Goal: Book appointment/travel/reservation

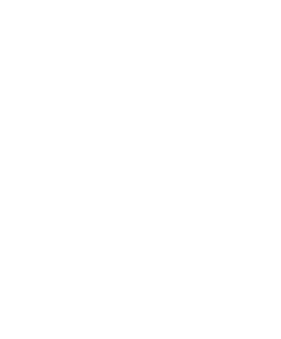
click at [34, 241] on span "Anreise" at bounding box center [27, 243] width 19 height 5
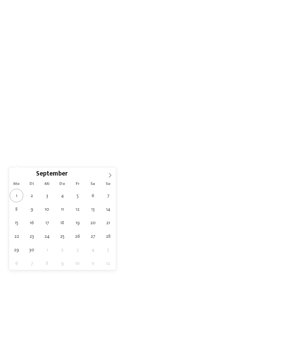
type div "07.09.2025"
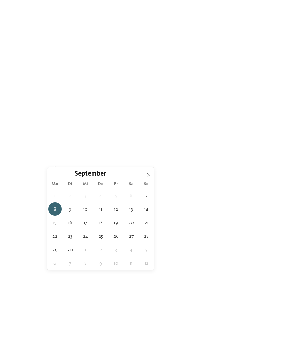
click at [71, 168] on div "September ****" at bounding box center [101, 173] width 80 height 12
click at [76, 143] on div "08.09.2025" at bounding box center [65, 141] width 22 height 6
type div "13.09.2025"
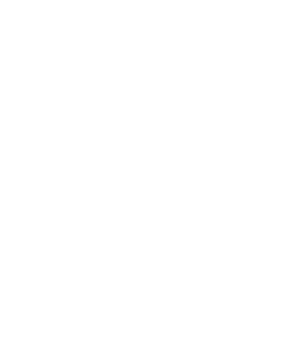
click at [108, 143] on span "Region" at bounding box center [103, 141] width 19 height 5
click at [112, 170] on div "Südtirols Süden" at bounding box center [140, 177] width 90 height 14
click at [107, 159] on span at bounding box center [107, 162] width 0 height 7
click at [111, 208] on div "übernehmen" at bounding box center [140, 215] width 90 height 14
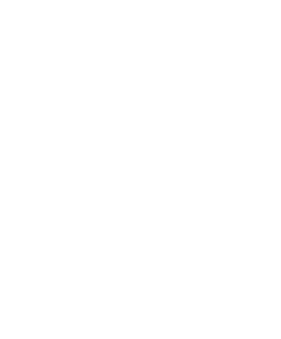
click at [208, 123] on span "Family Experiences" at bounding box center [195, 120] width 32 height 5
click at [175, 108] on div "JUST KIDS AND FAMILY" at bounding box center [140, 115] width 90 height 14
click at [185, 219] on div "WATER FUN" at bounding box center [140, 226] width 90 height 14
click at [169, 243] on div "übernehmen" at bounding box center [140, 250] width 90 height 14
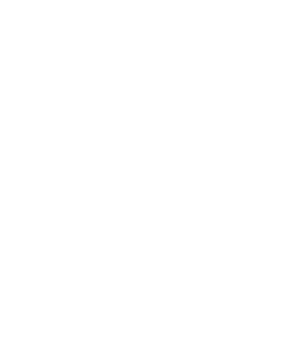
click at [256, 22] on link "Hotel finden" at bounding box center [254, 16] width 36 height 12
click at [270, 98] on icon at bounding box center [267, 104] width 15 height 12
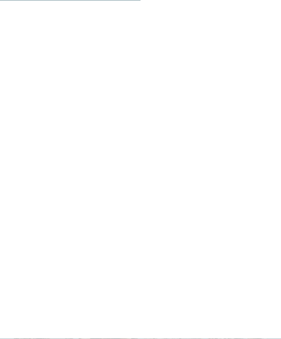
scroll to position [363, 0]
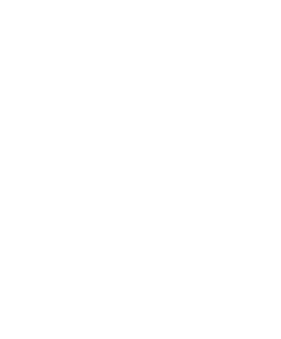
click at [44, 71] on div at bounding box center [75, 90] width 123 height 69
